Goal: Task Accomplishment & Management: Use online tool/utility

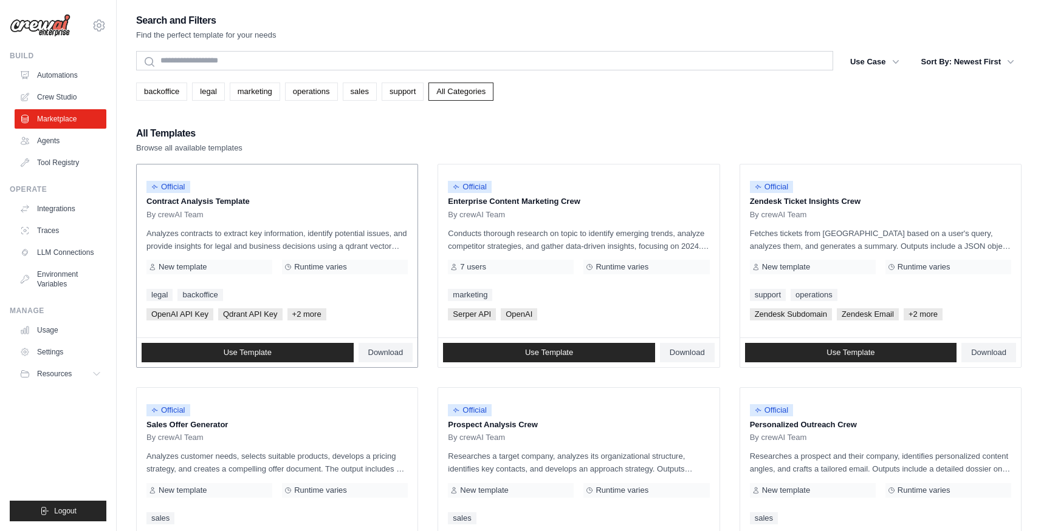
click at [274, 231] on p "Analyzes contracts to extract key information, identify potential issues, and p…" at bounding box center [276, 240] width 261 height 26
click at [381, 348] on span "Download" at bounding box center [385, 353] width 35 height 10
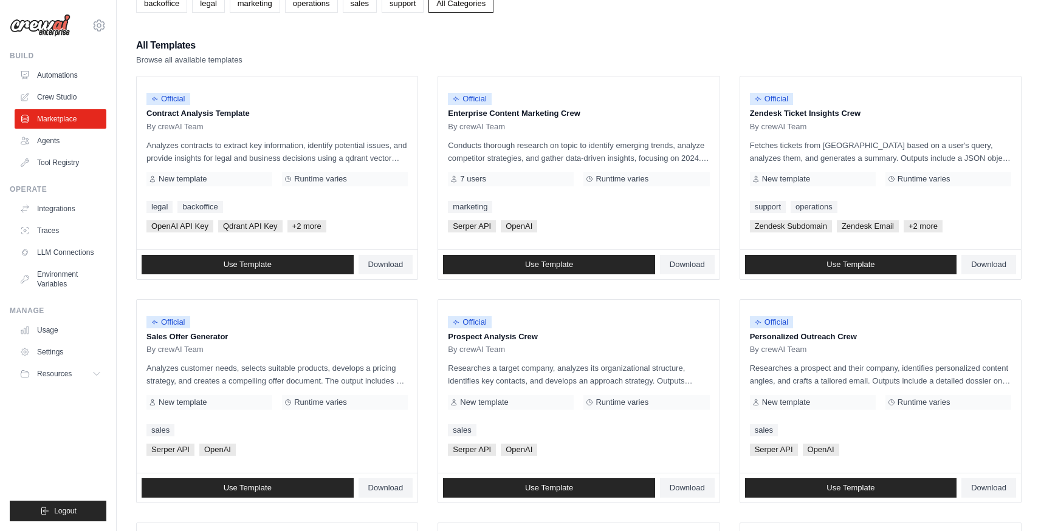
scroll to position [238, 0]
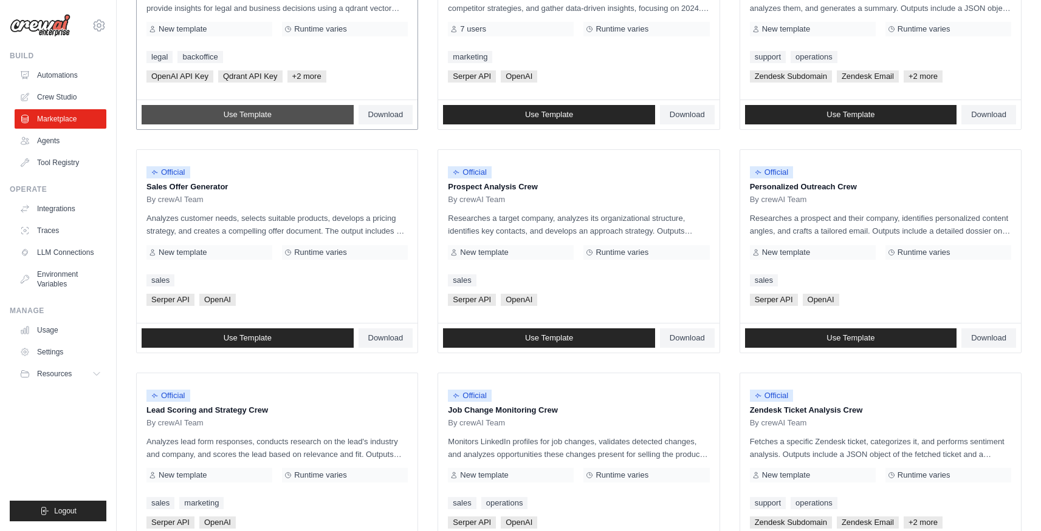
click at [250, 116] on span "Use Template" at bounding box center [248, 115] width 48 height 10
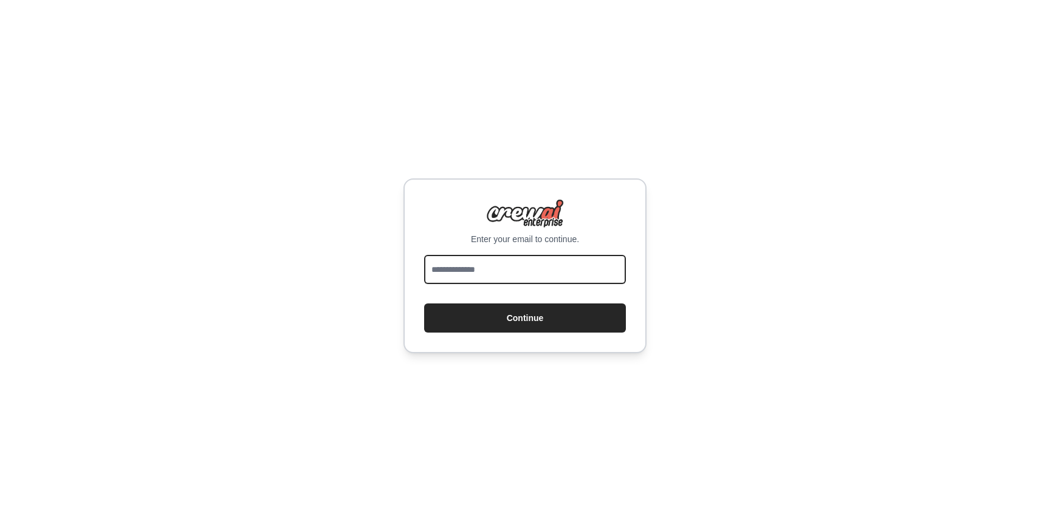
click at [475, 274] on input "email" at bounding box center [525, 269] width 202 height 29
type input "**********"
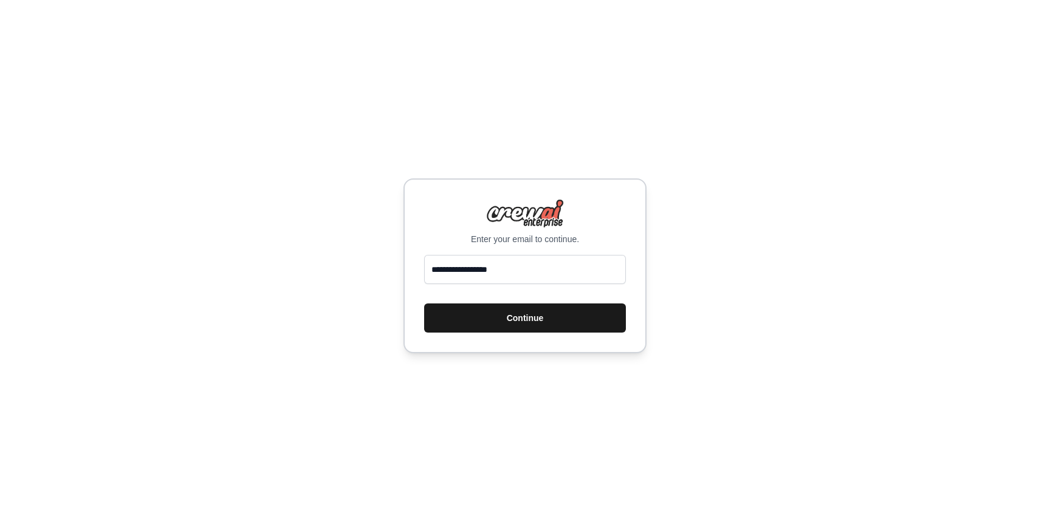
click at [506, 317] on button "Continue" at bounding box center [525, 318] width 202 height 29
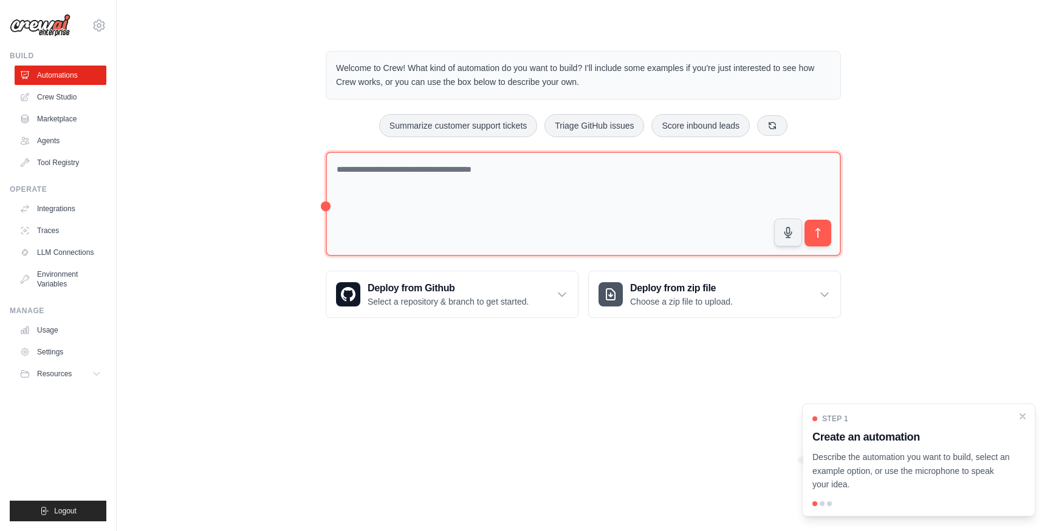
drag, startPoint x: 324, startPoint y: 207, endPoint x: 350, endPoint y: 242, distance: 43.9
click at [324, 234] on div "Welcome to Crew! What kind of automation do you want to build? I'll include som…" at bounding box center [583, 185] width 544 height 306
click at [527, 394] on body "[EMAIL_ADDRESS][DOMAIN_NAME] Settings Build Automations Crew Studio" at bounding box center [525, 265] width 1050 height 531
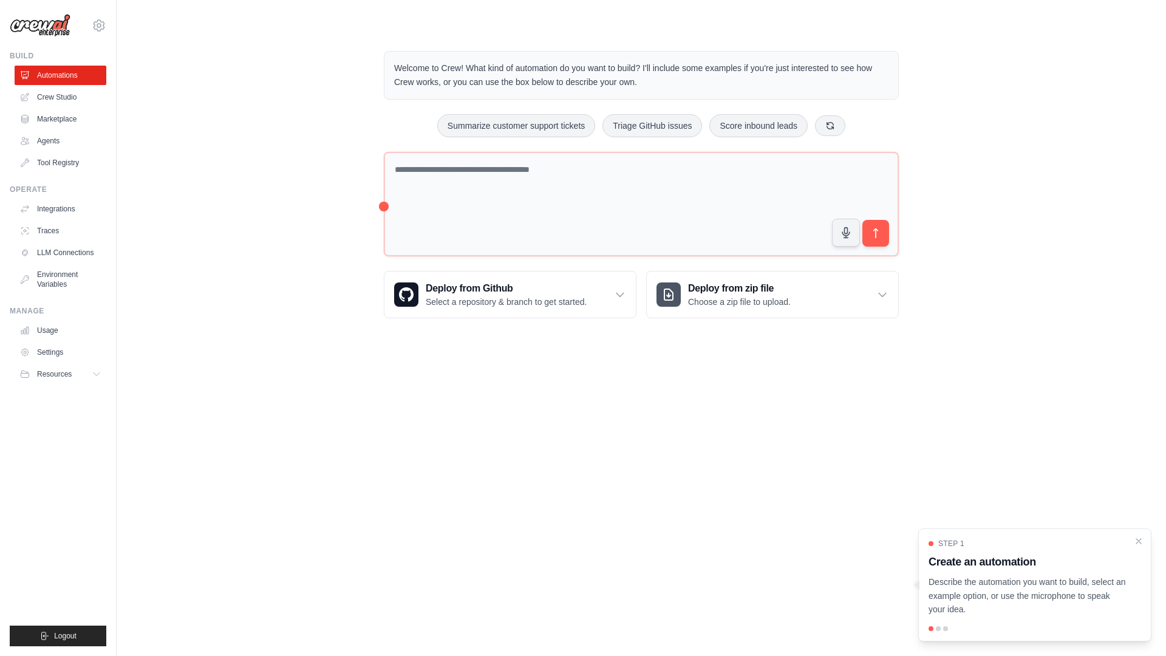
click at [1028, 531] on p "Describe the automation you want to build, select an example option, or use the…" at bounding box center [1028, 595] width 198 height 41
click at [940, 531] on div at bounding box center [938, 628] width 5 height 5
drag, startPoint x: 1106, startPoint y: 541, endPoint x: 1098, endPoint y: 467, distance: 73.9
click at [1049, 452] on body "[EMAIL_ADDRESS][DOMAIN_NAME] Settings Build Automations Crew Studio" at bounding box center [583, 328] width 1166 height 656
click at [1034, 483] on body "tzmeller@cisco.com Settings Build Automations Crew Studio" at bounding box center [583, 328] width 1166 height 656
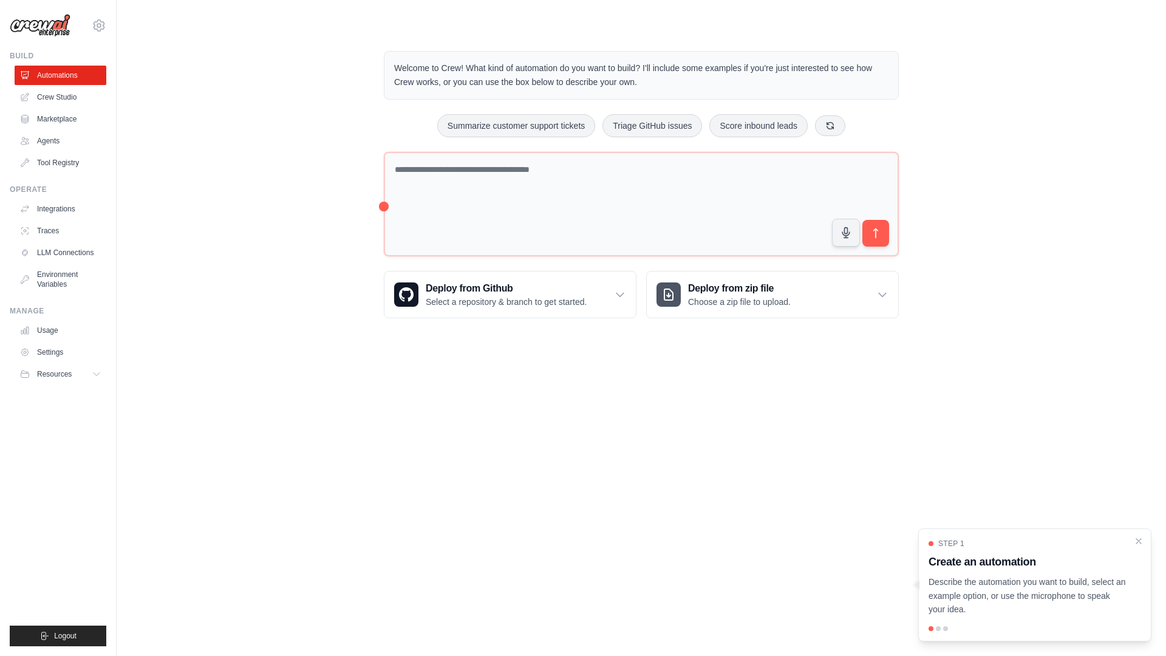
drag, startPoint x: 984, startPoint y: 618, endPoint x: 942, endPoint y: 633, distance: 44.9
click at [984, 531] on div "Step 1 Create an automation Describe the automation you want to build, select a…" at bounding box center [1034, 584] width 233 height 113
click at [939, 531] on div at bounding box center [938, 628] width 5 height 5
click at [979, 531] on div "Step 1 Create an automation Describe the automation you want to build, select a…" at bounding box center [1034, 584] width 233 height 113
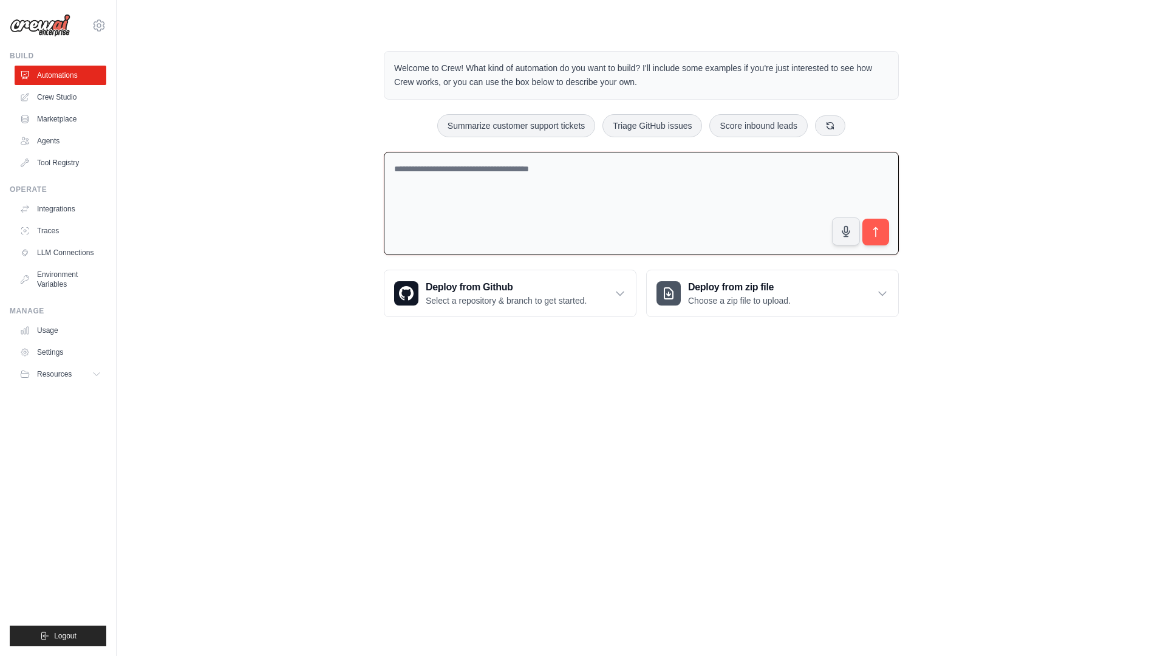
click at [385, 204] on textarea at bounding box center [641, 204] width 515 height 104
click at [880, 235] on icon "submit" at bounding box center [876, 232] width 13 height 13
click at [0, 0] on lt-div at bounding box center [0, 0] width 0 height 0
click at [954, 237] on div "Welcome to Crew! What kind of automation do you want to build? I'll include som…" at bounding box center [641, 184] width 1011 height 305
click at [872, 227] on icon "submit" at bounding box center [876, 232] width 13 height 13
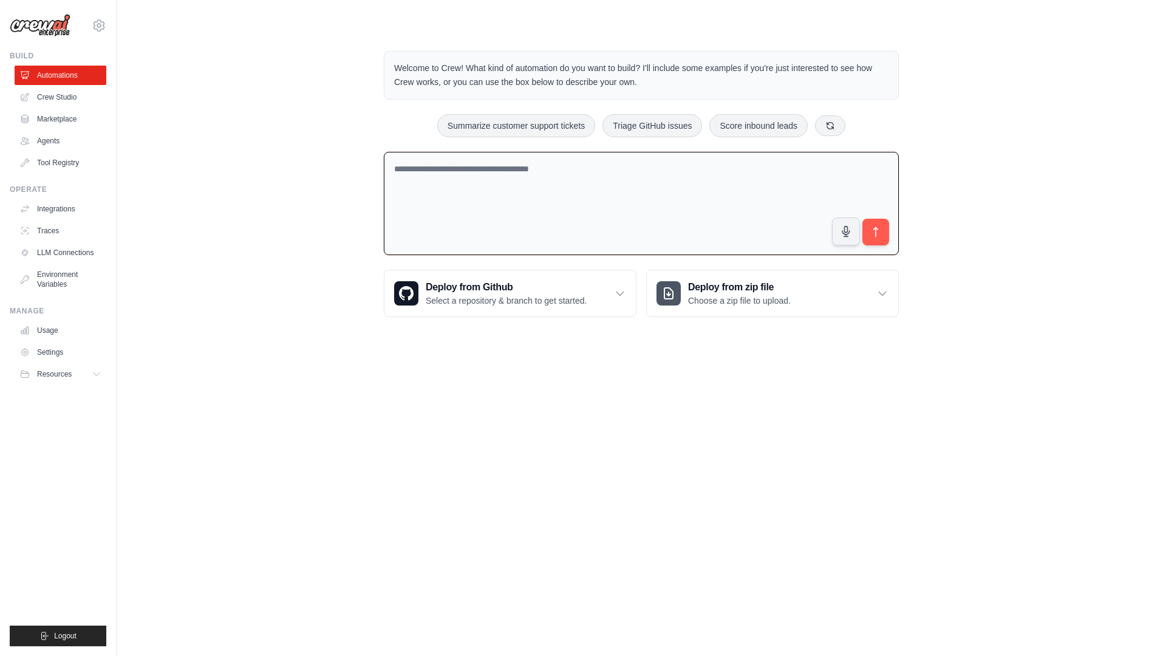
click at [942, 225] on div "Welcome to Crew! What kind of automation do you want to build? I'll include som…" at bounding box center [641, 184] width 1011 height 305
